Goal: Transaction & Acquisition: Purchase product/service

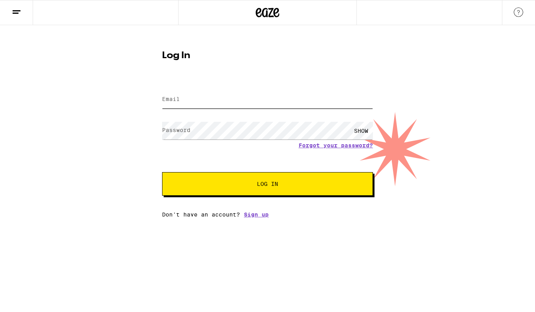
type input "[EMAIL_ADDRESS][DOMAIN_NAME]"
click at [262, 181] on button "Log In" at bounding box center [267, 184] width 211 height 24
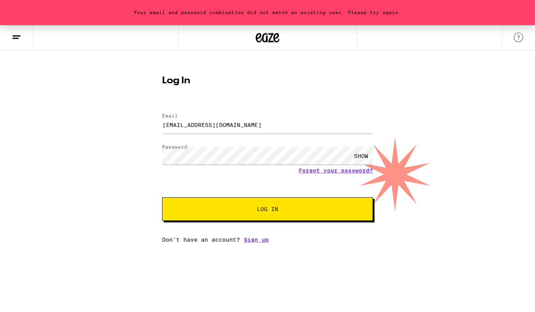
click at [357, 155] on div "SHOW" at bounding box center [361, 156] width 24 height 18
click at [358, 155] on div "HIDE" at bounding box center [361, 156] width 24 height 18
click at [104, 186] on div "Your email and password combination did not match an existing user. Please try …" at bounding box center [267, 134] width 535 height 218
click at [16, 36] on line at bounding box center [17, 36] width 8 height 0
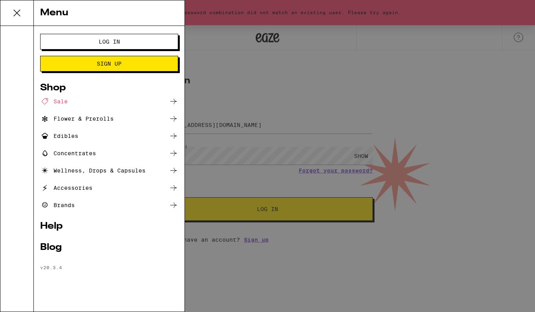
click at [63, 101] on div "Sale" at bounding box center [54, 101] width 28 height 9
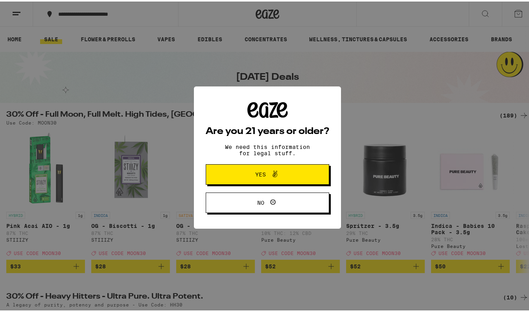
click at [257, 176] on span "Yes" at bounding box center [260, 173] width 11 height 6
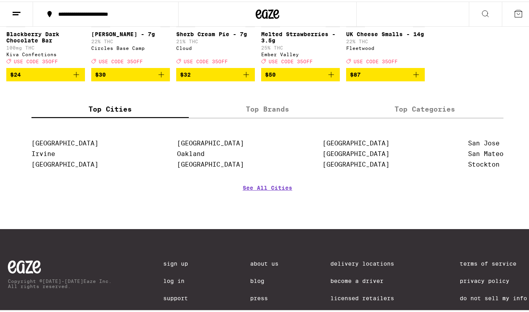
scroll to position [559, 0]
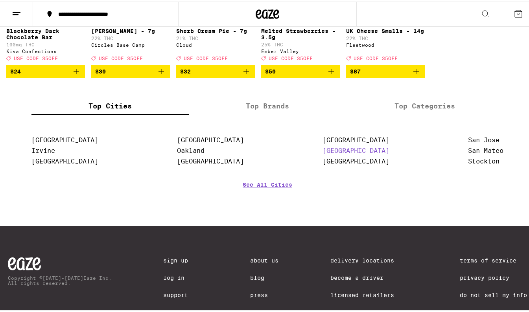
click at [322, 153] on link "[GEOGRAPHIC_DATA]" at bounding box center [355, 148] width 67 height 7
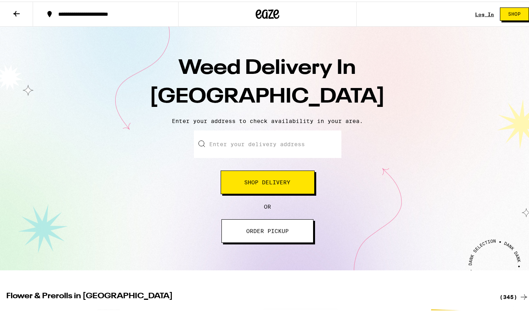
click at [248, 186] on button "Shop Delivery" at bounding box center [267, 181] width 94 height 24
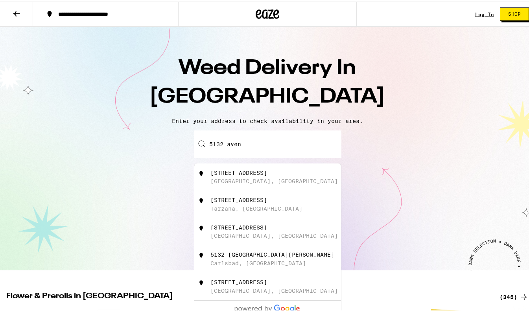
click at [251, 181] on div "[GEOGRAPHIC_DATA], [GEOGRAPHIC_DATA]" at bounding box center [273, 179] width 127 height 6
type input "[STREET_ADDRESS]"
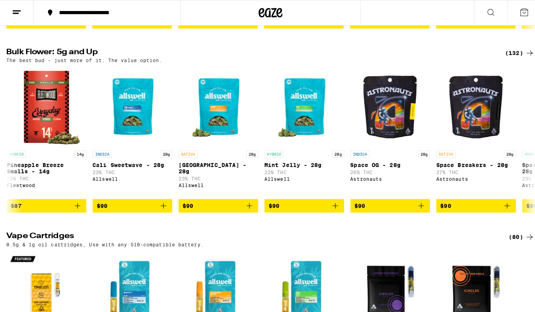
scroll to position [0, 7386]
